Goal: Register for event/course

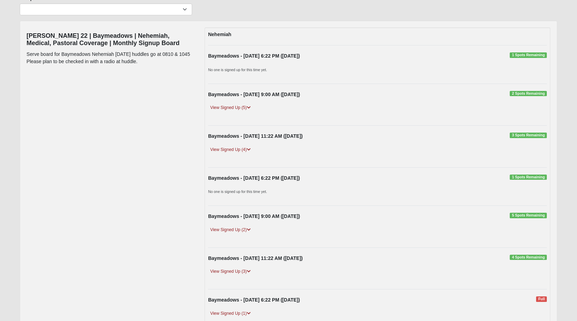
scroll to position [162, 0]
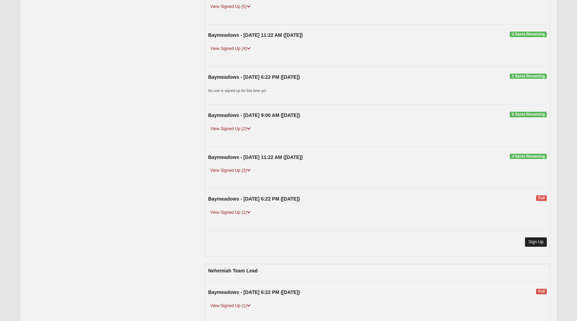
click at [540, 240] on link "Sign Up" at bounding box center [536, 241] width 22 height 9
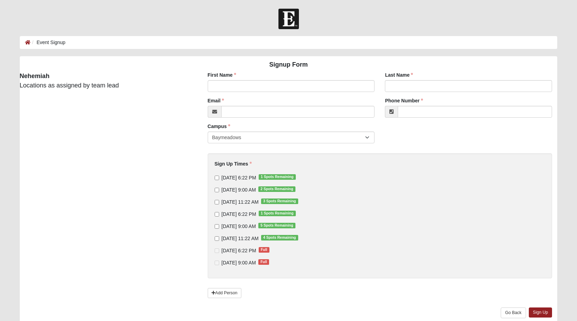
click at [217, 190] on input "10/19/2025 9:00 AM 2 Spots Remaining" at bounding box center [217, 190] width 5 height 5
checkbox input "true"
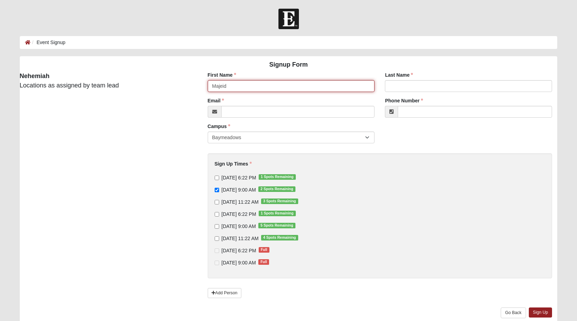
type input "Majeid"
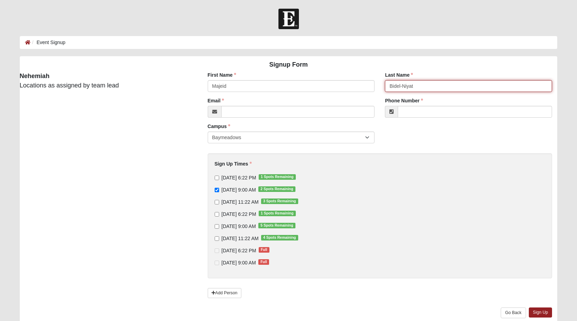
type input "Bidel-Niyat"
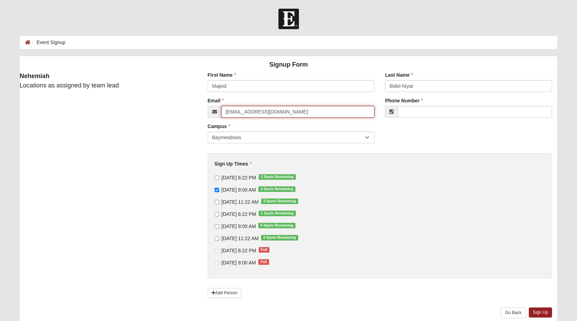
type input "northfloridaagent@gmail.com"
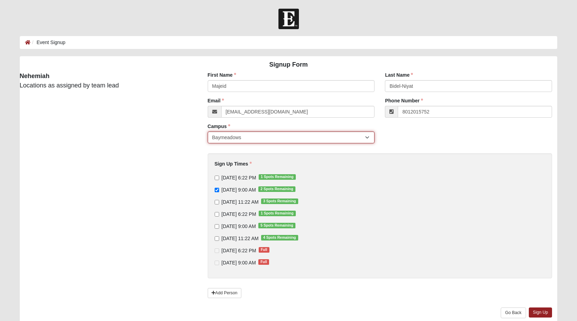
type input "(801) 201-5752"
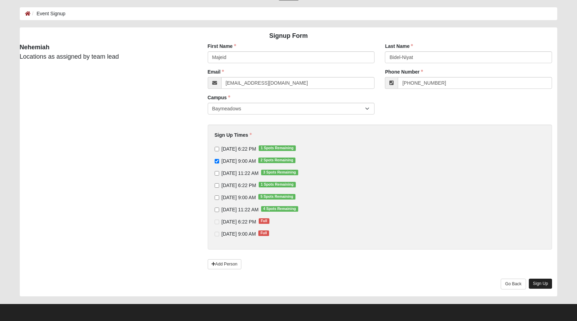
click at [541, 283] on link "Sign Up" at bounding box center [541, 284] width 24 height 10
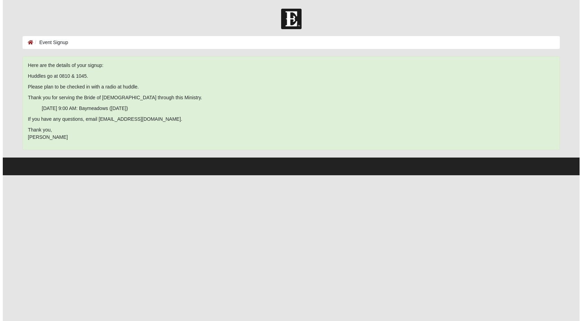
scroll to position [0, 0]
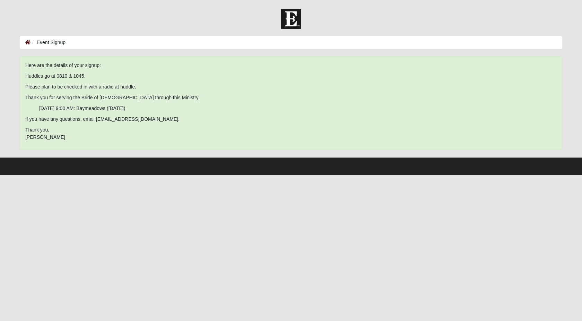
click at [29, 42] on icon at bounding box center [28, 42] width 6 height 5
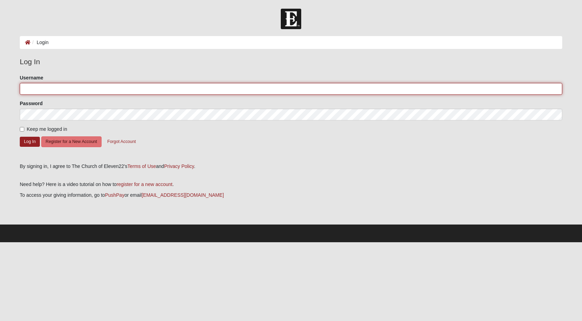
type input "majeidbidel"
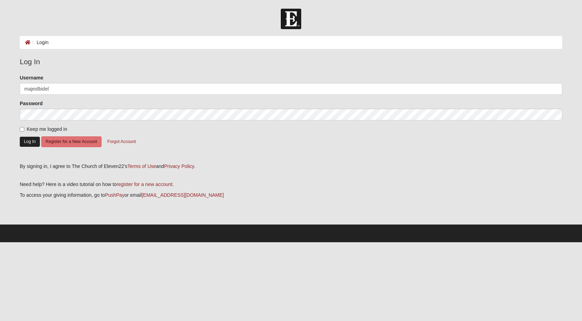
click at [31, 142] on button "Log In" at bounding box center [30, 142] width 20 height 10
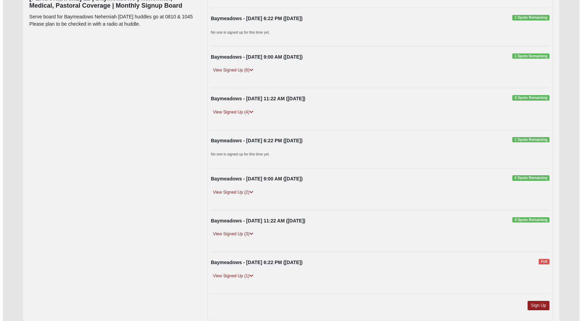
scroll to position [97, 0]
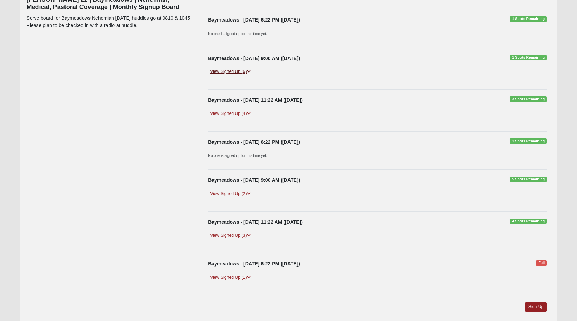
click at [250, 71] on icon at bounding box center [249, 71] width 4 height 4
